Goal: Transaction & Acquisition: Book appointment/travel/reservation

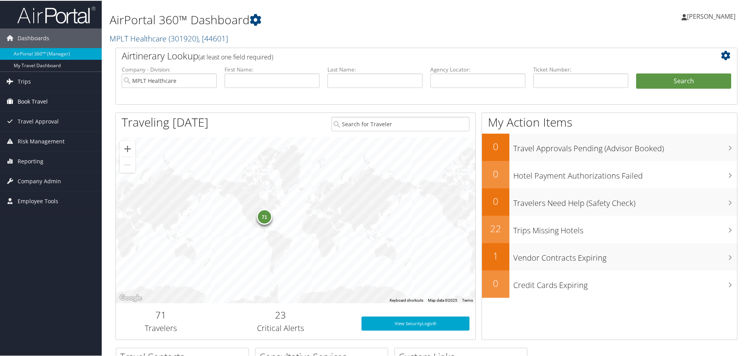
click at [27, 99] on span "Book Travel" at bounding box center [33, 101] width 30 height 20
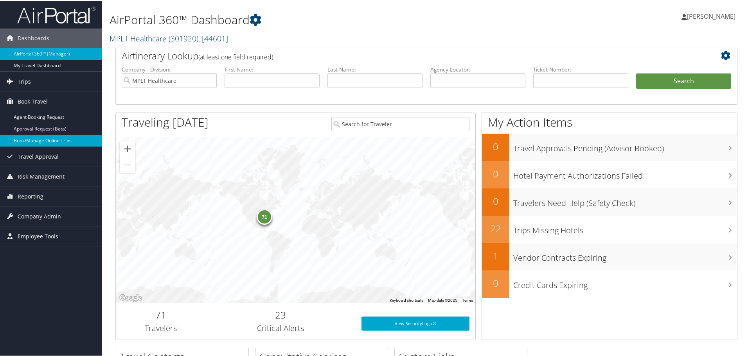
click at [25, 142] on link "Book/Manage Online Trips" at bounding box center [51, 140] width 102 height 12
